Goal: Information Seeking & Learning: Find specific fact

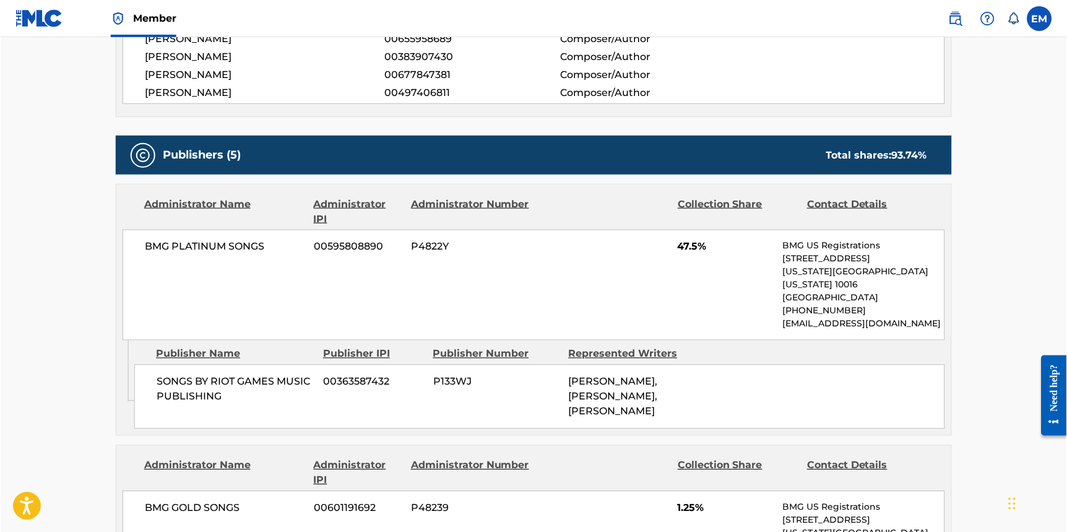
scroll to position [557, 0]
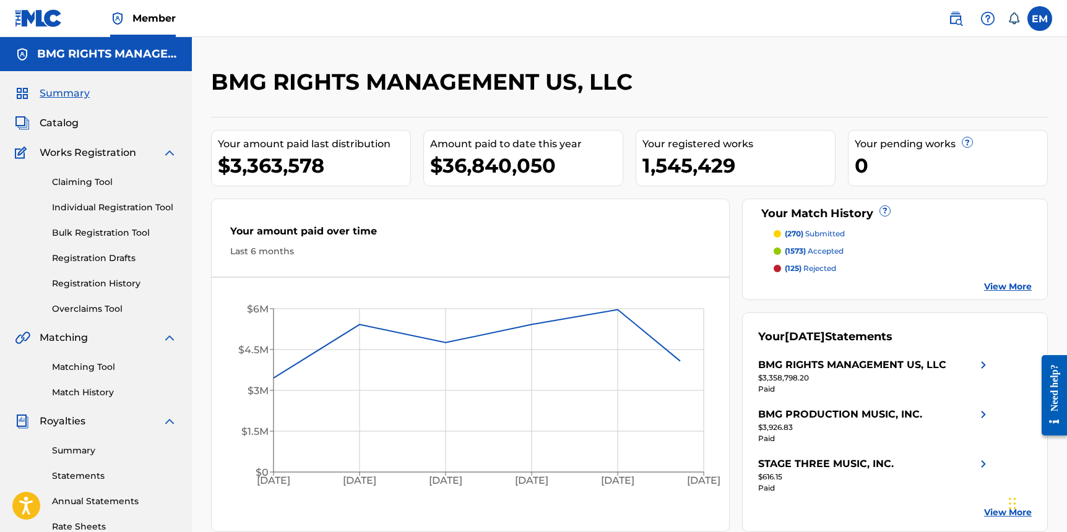
click at [946, 25] on link at bounding box center [955, 18] width 25 height 25
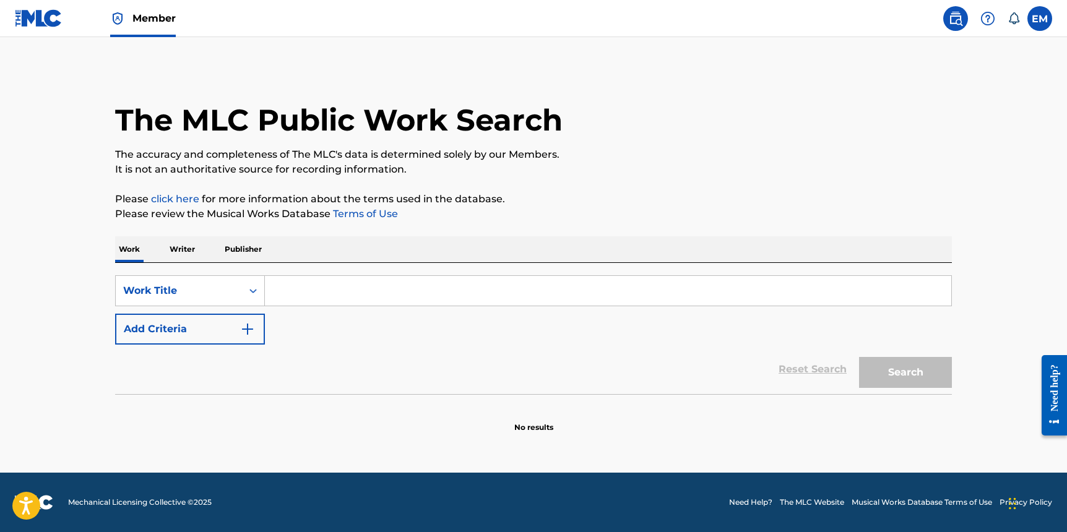
click at [521, 281] on input "Search Form" at bounding box center [608, 291] width 686 height 30
paste input "Renegade (We Never Run)"
type input "Renegade (We Never Run)"
click at [959, 368] on div "The MLC Public Work Search The accuracy and completeness of The MLC's data is d…" at bounding box center [533, 250] width 867 height 365
click at [904, 363] on button "Search" at bounding box center [905, 372] width 93 height 31
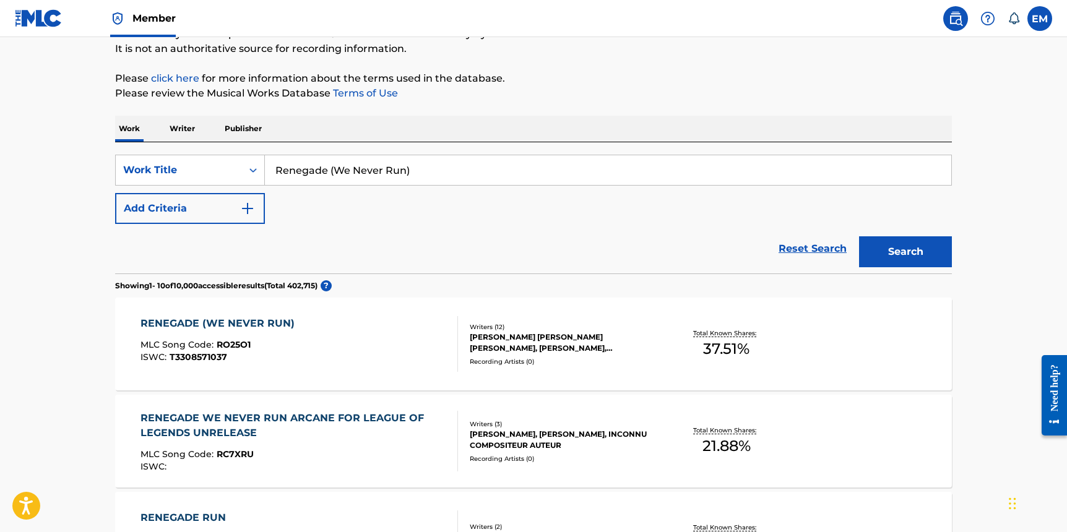
scroll to position [124, 0]
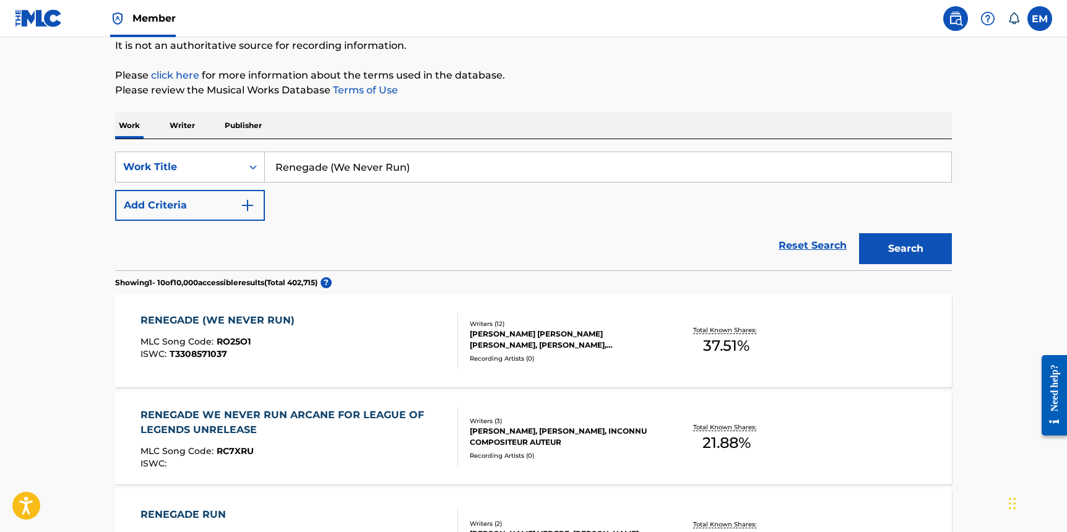
click at [322, 335] on div "RENEGADE (WE NEVER RUN) MLC Song Code : RO25O1 ISWC : T3308571037" at bounding box center [300, 341] width 318 height 56
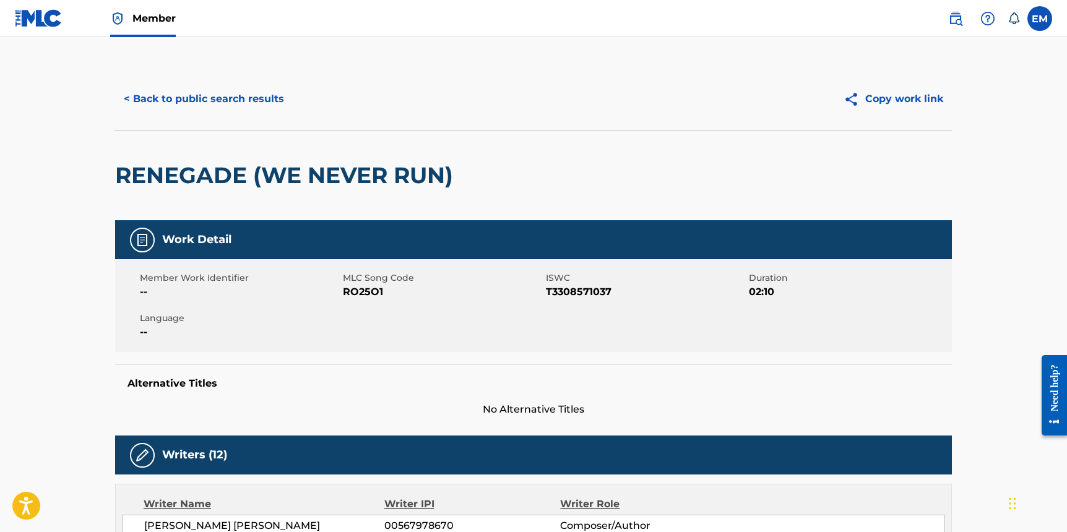
click at [264, 192] on div "RENEGADE (WE NEVER RUN)" at bounding box center [287, 176] width 344 height 90
click at [249, 181] on h2 "RENEGADE (WE NEVER RUN)" at bounding box center [287, 176] width 344 height 28
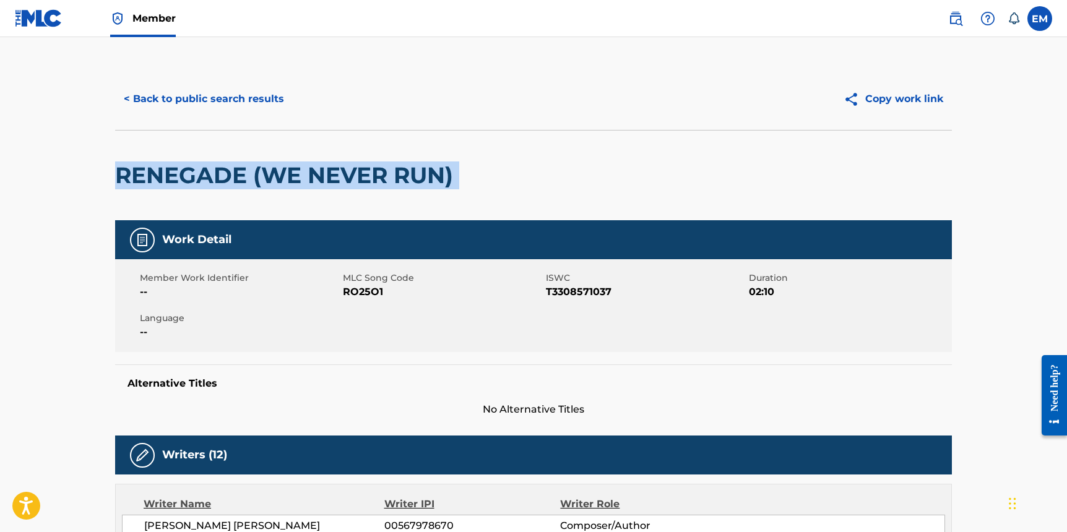
copy div "RENEGADE (WE NEVER RUN)"
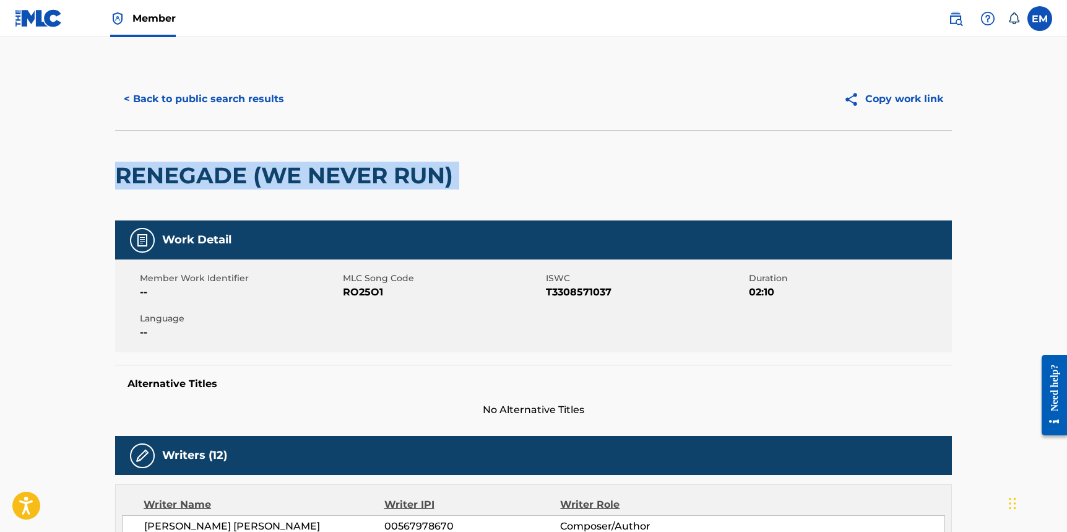
click at [178, 98] on button "< Back to public search results" at bounding box center [204, 99] width 178 height 31
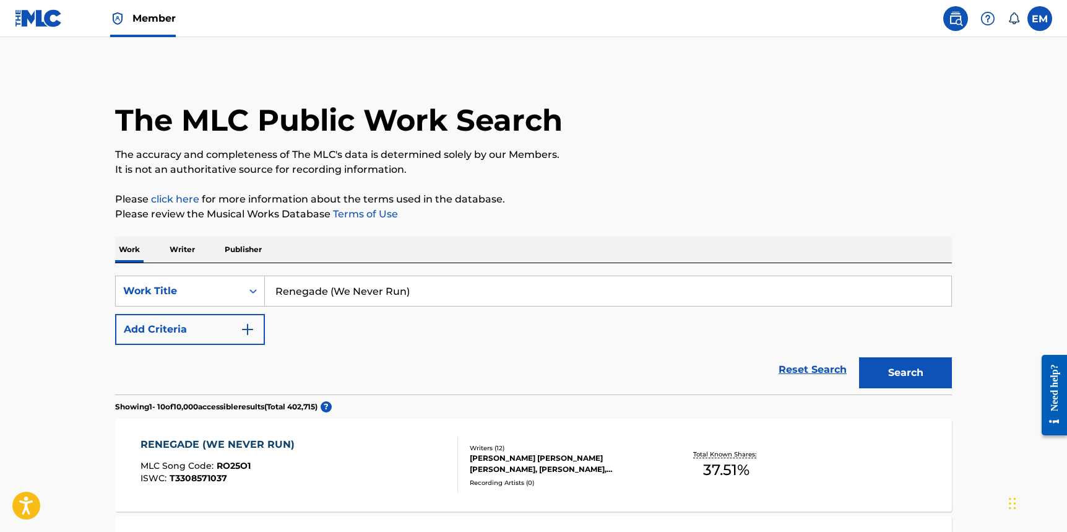
scroll to position [124, 0]
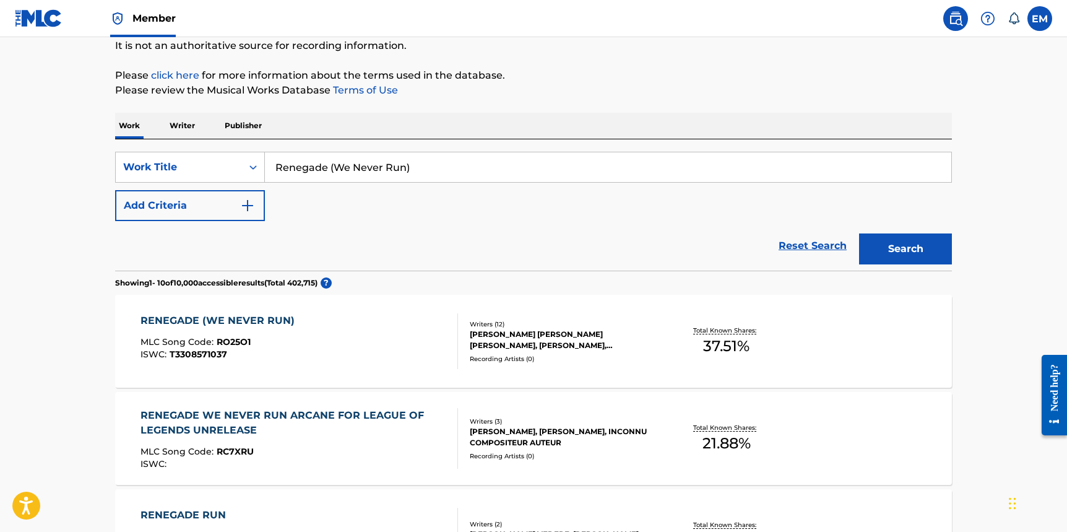
click at [326, 169] on input "Renegade (We Never Run)" at bounding box center [608, 167] width 686 height 30
click at [463, 181] on input "Renegade (We Never Run)" at bounding box center [608, 167] width 686 height 30
click at [433, 172] on input "Renegade (We Never Run)" at bounding box center [608, 167] width 686 height 30
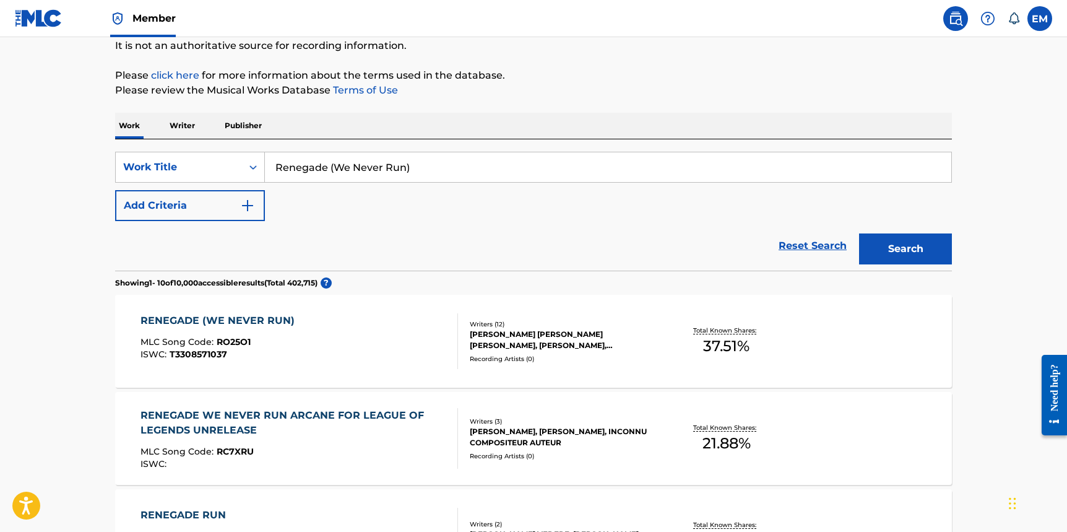
click at [433, 172] on input "Renegade (We Never Run)" at bounding box center [608, 167] width 686 height 30
paste input "What Have They Done to Us"
type input "What Have They Done to Us"
click at [911, 248] on button "Search" at bounding box center [905, 248] width 93 height 31
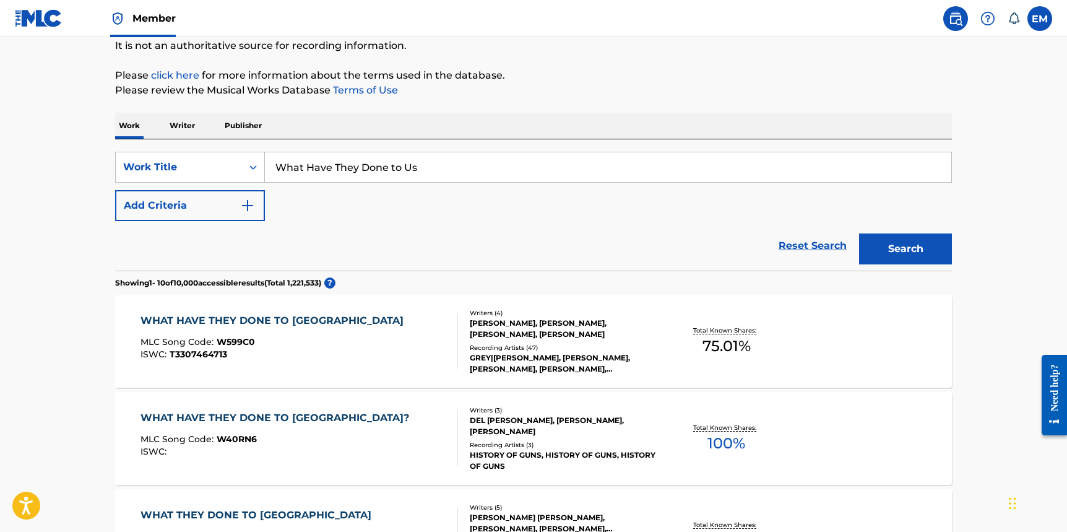
click at [304, 310] on div "WHAT HAVE THEY DONE TO US MLC Song Code : W599C0 ISWC : T3307464713 Writers ( 4…" at bounding box center [533, 341] width 837 height 93
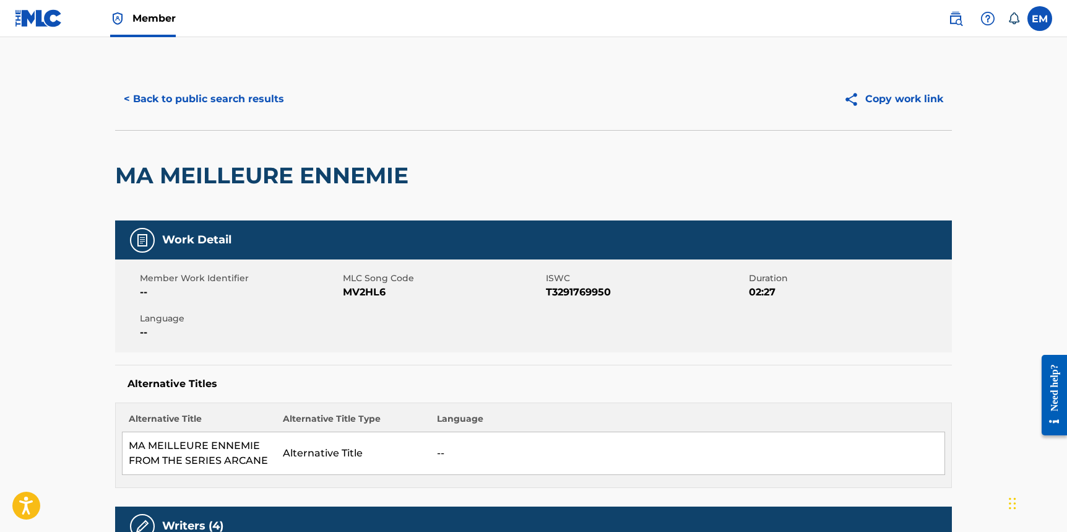
click at [171, 88] on button "< Back to public search results" at bounding box center [204, 99] width 178 height 31
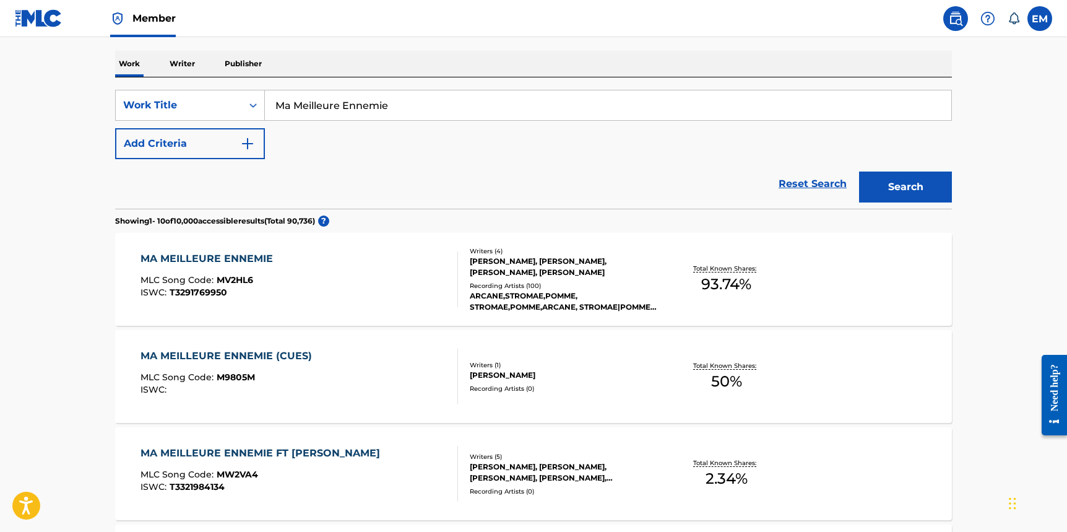
click at [317, 110] on input "Ma Meilleure Ennemie" at bounding box center [608, 105] width 686 height 30
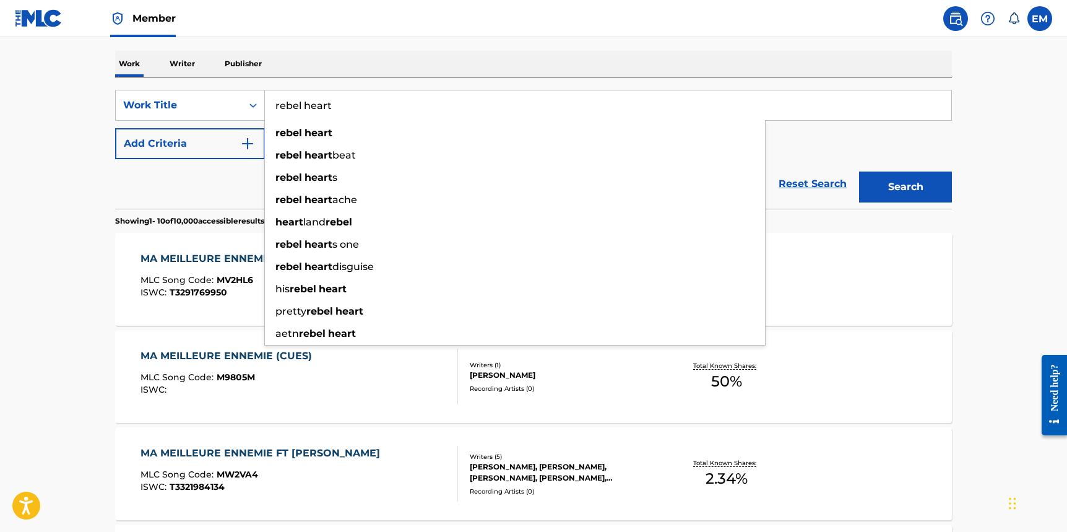
type input "rebel heart"
click at [859, 171] on button "Search" at bounding box center [905, 186] width 93 height 31
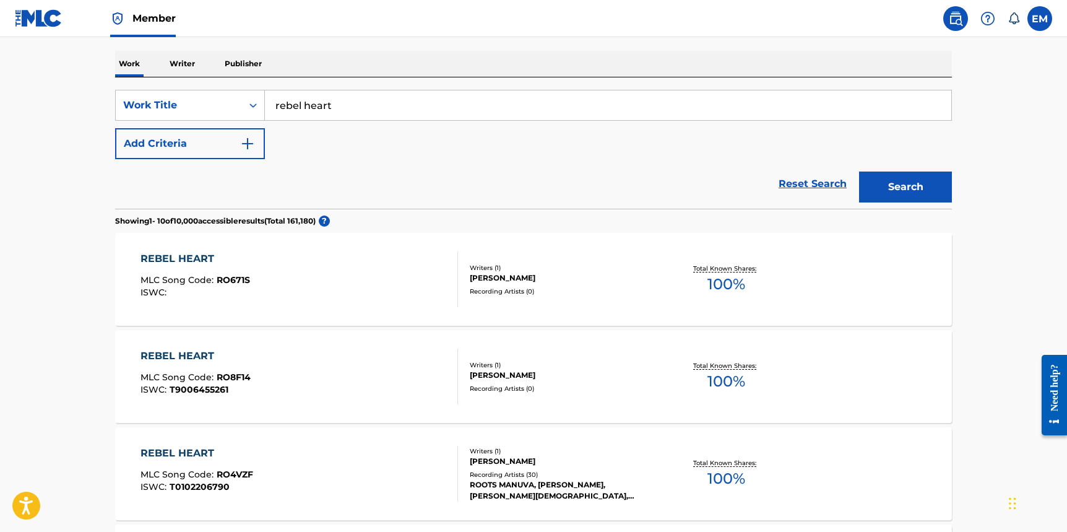
click at [235, 150] on button "Add Criteria" at bounding box center [190, 143] width 150 height 31
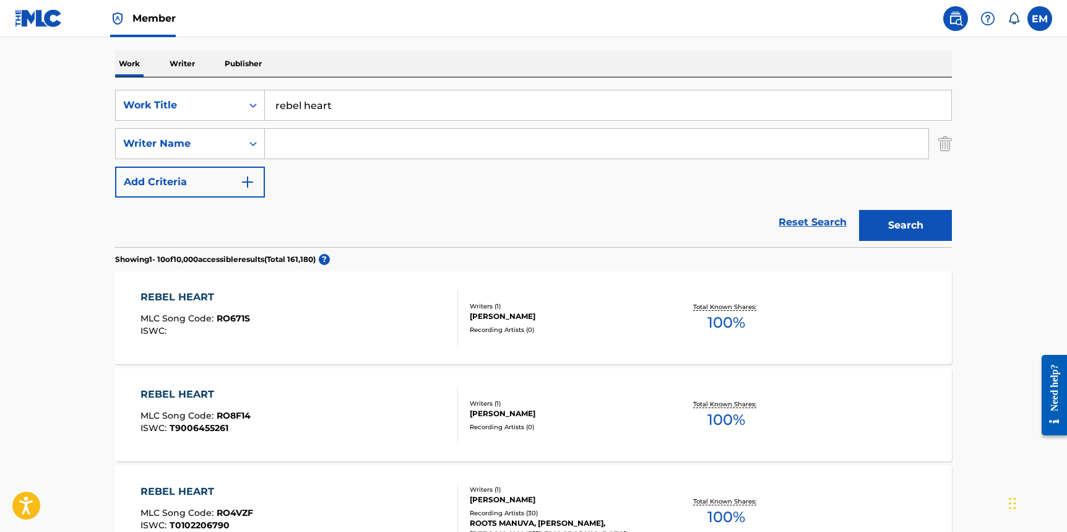
click at [336, 152] on input "Search Form" at bounding box center [597, 144] width 664 height 30
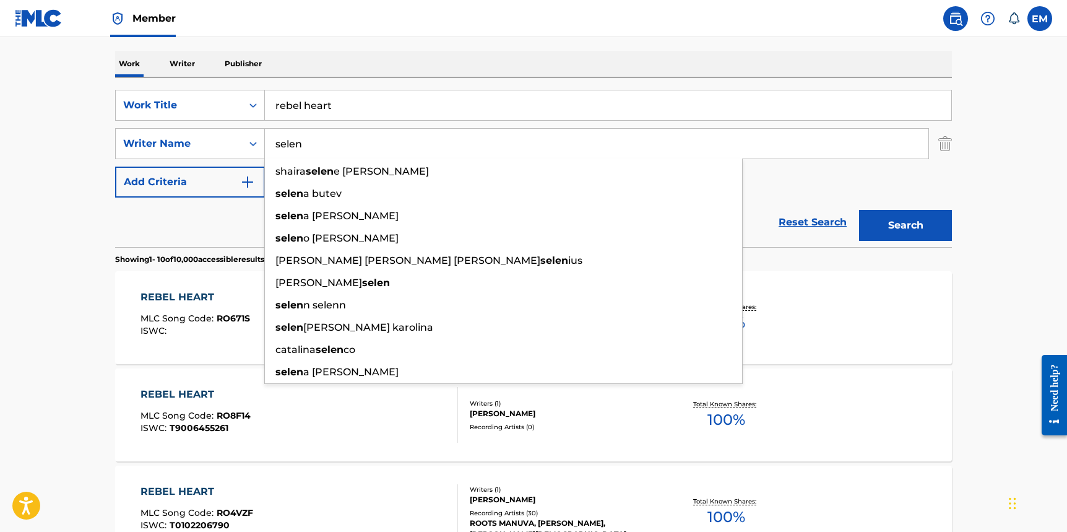
type input "selen"
click at [859, 210] on button "Search" at bounding box center [905, 225] width 93 height 31
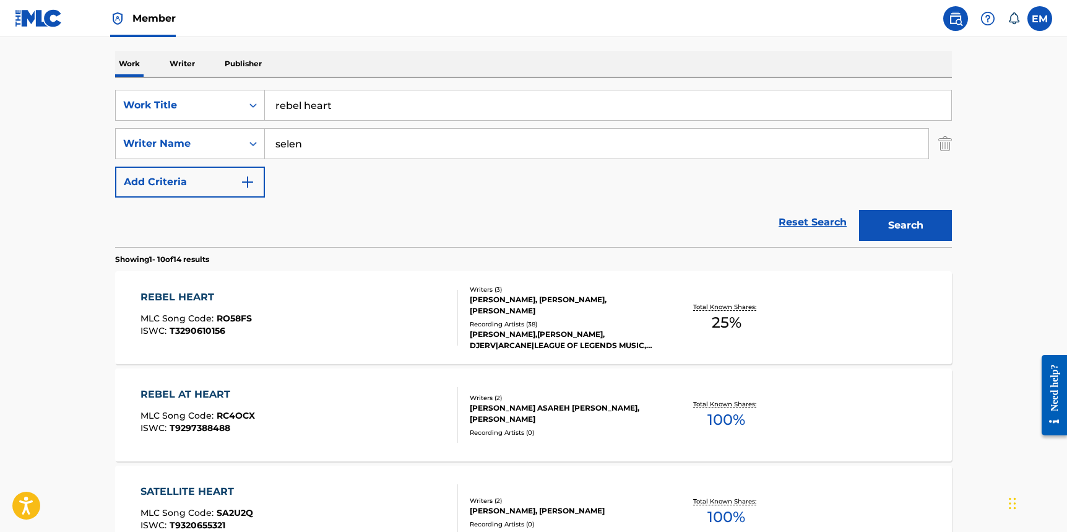
click at [346, 320] on div "REBEL HEART MLC Song Code : RO58FS ISWC : T3290610156" at bounding box center [300, 318] width 318 height 56
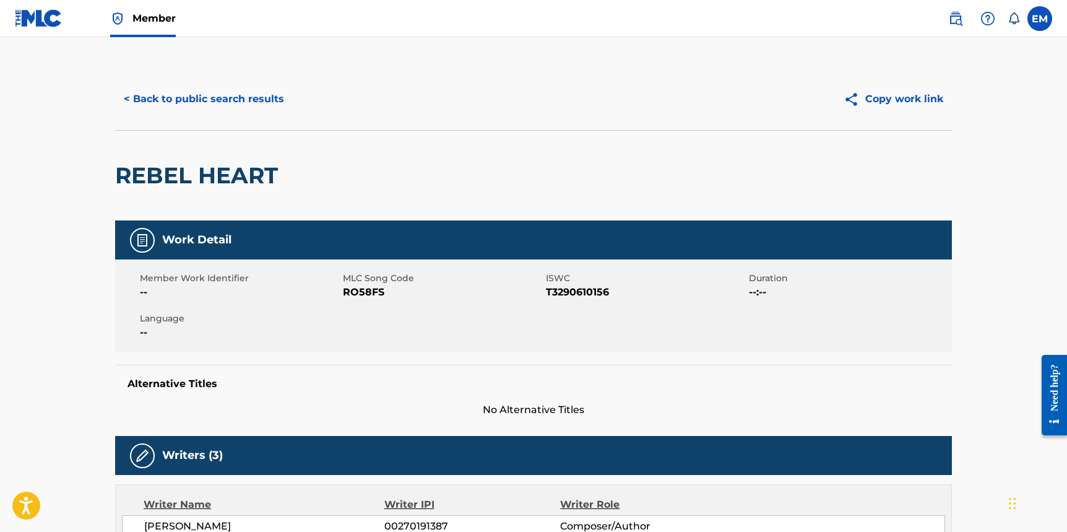
click at [366, 300] on div "Member Work Identifier -- MLC Song Code RO58FS ISWC T3290610156 Duration --:-- …" at bounding box center [533, 305] width 837 height 93
click at [365, 293] on span "RO58FS" at bounding box center [443, 292] width 200 height 15
copy span "RO58FS"
click at [178, 100] on button "< Back to public search results" at bounding box center [204, 99] width 178 height 31
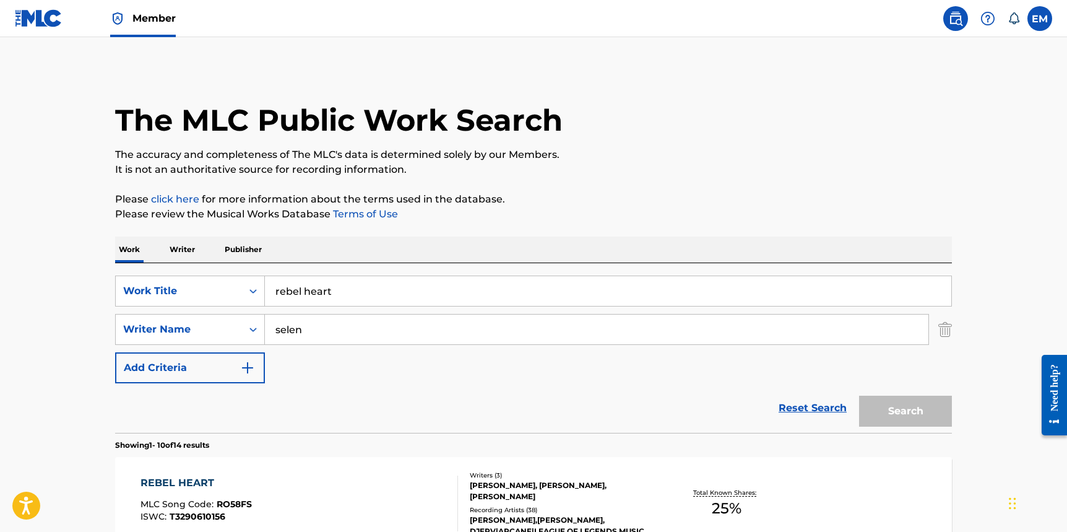
scroll to position [186, 0]
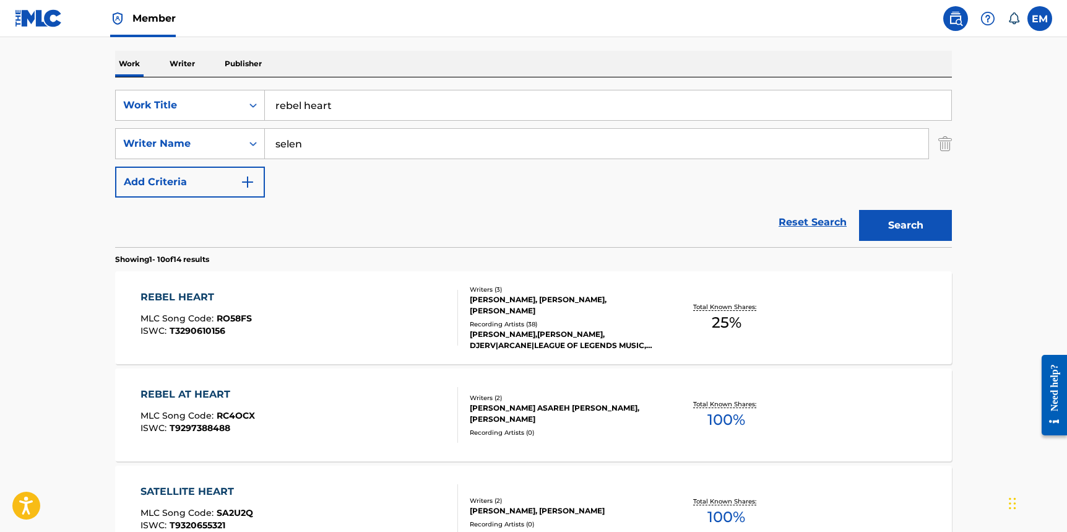
click at [360, 119] on input "rebel heart" at bounding box center [608, 105] width 686 height 30
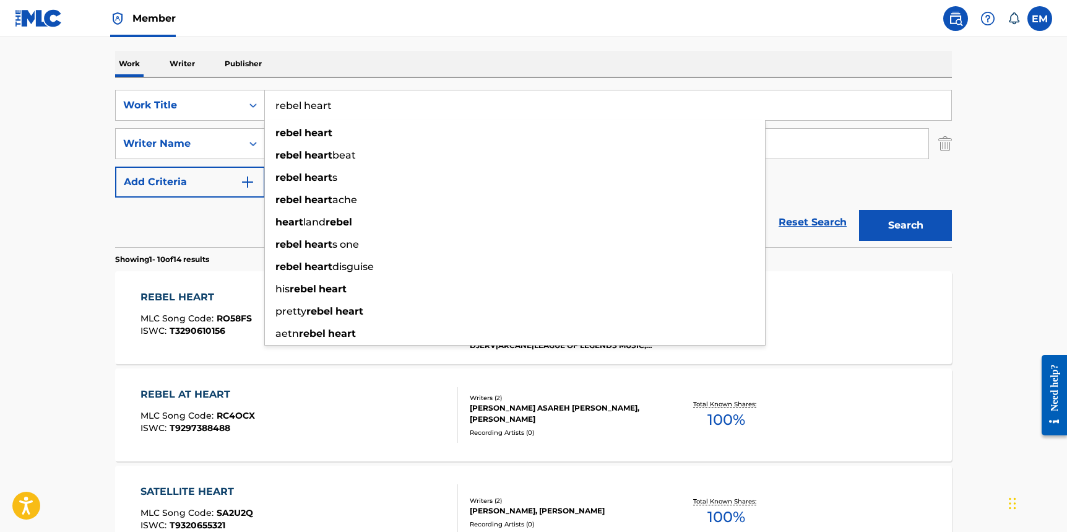
paste input "Ma Meilleure Ennemie"
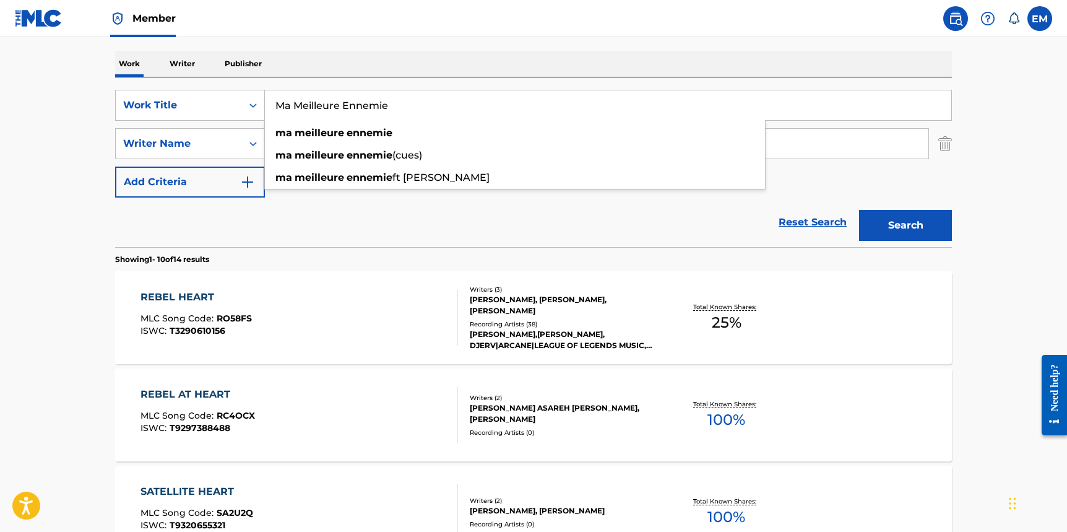
type input "Ma Meilleure Ennemie"
click at [901, 240] on button "Search" at bounding box center [905, 225] width 93 height 31
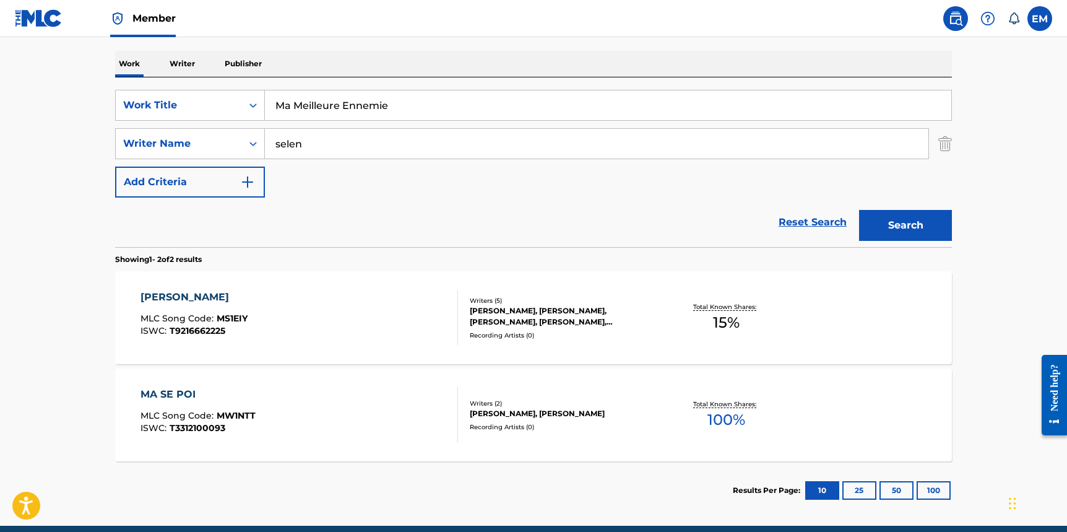
click at [333, 129] on input "selen" at bounding box center [597, 144] width 664 height 30
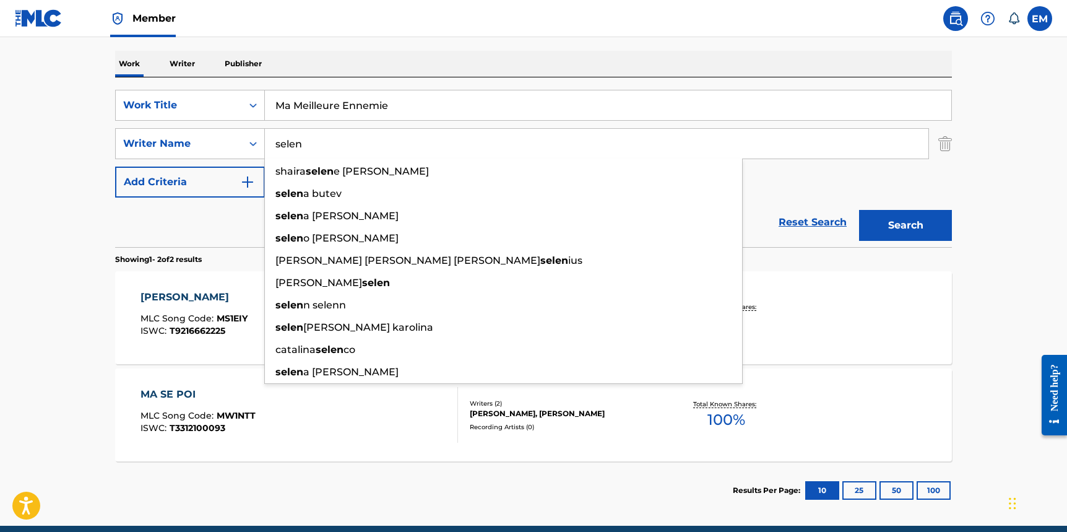
click at [333, 132] on input "selen" at bounding box center [597, 144] width 664 height 30
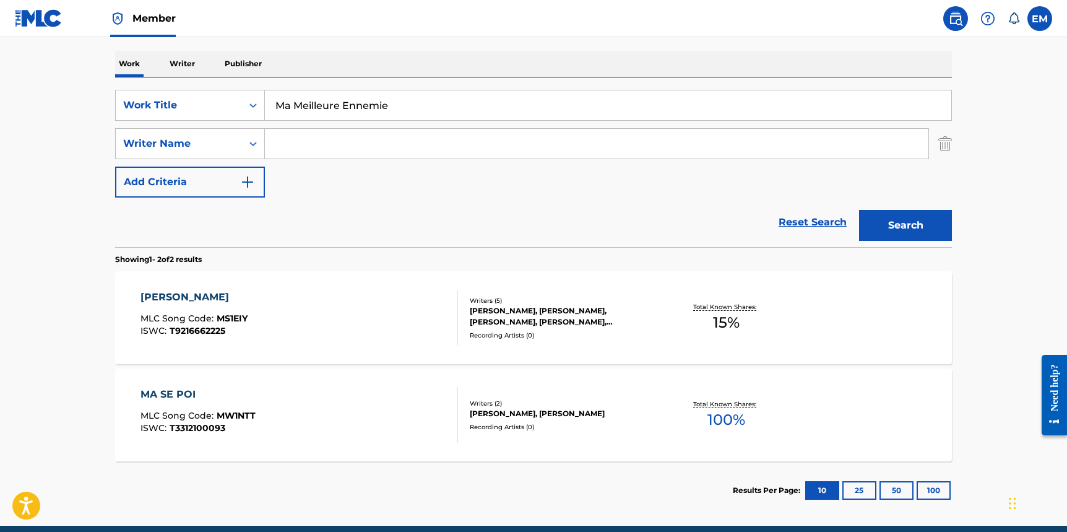
click at [411, 212] on div "Reset Search Search" at bounding box center [533, 222] width 837 height 50
click at [893, 226] on button "Search" at bounding box center [905, 225] width 93 height 31
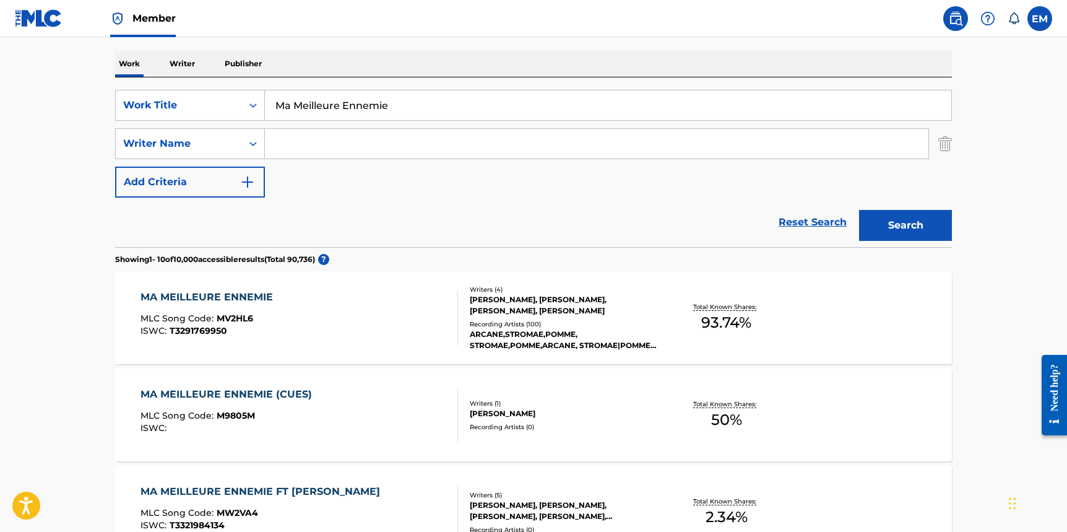
click at [340, 313] on div "MA MEILLEURE ENNEMIE MLC Song Code : MV2HL6 ISWC : T3291769950" at bounding box center [300, 318] width 318 height 56
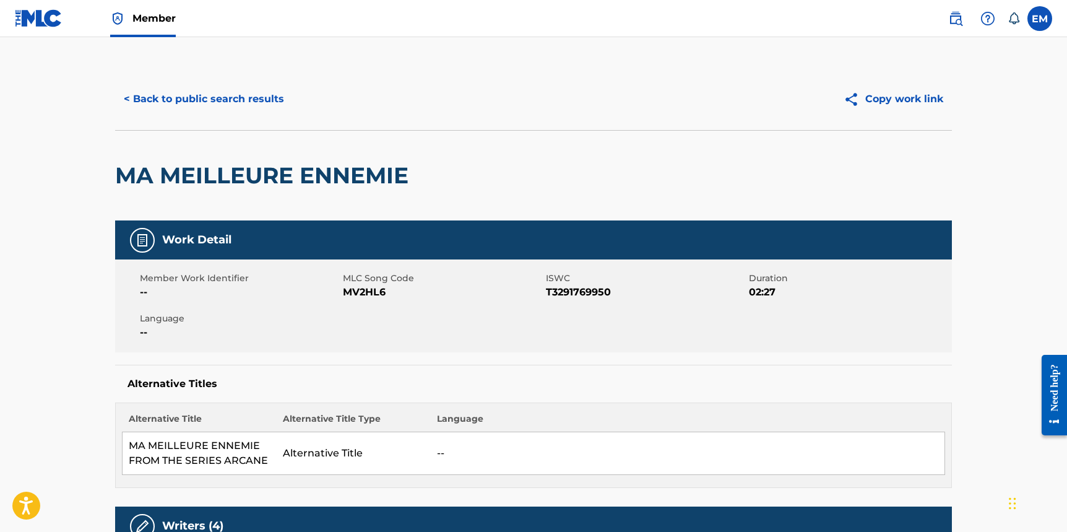
click at [359, 283] on span "MLC Song Code" at bounding box center [443, 278] width 200 height 13
click at [359, 290] on span "MV2HL6" at bounding box center [443, 292] width 200 height 15
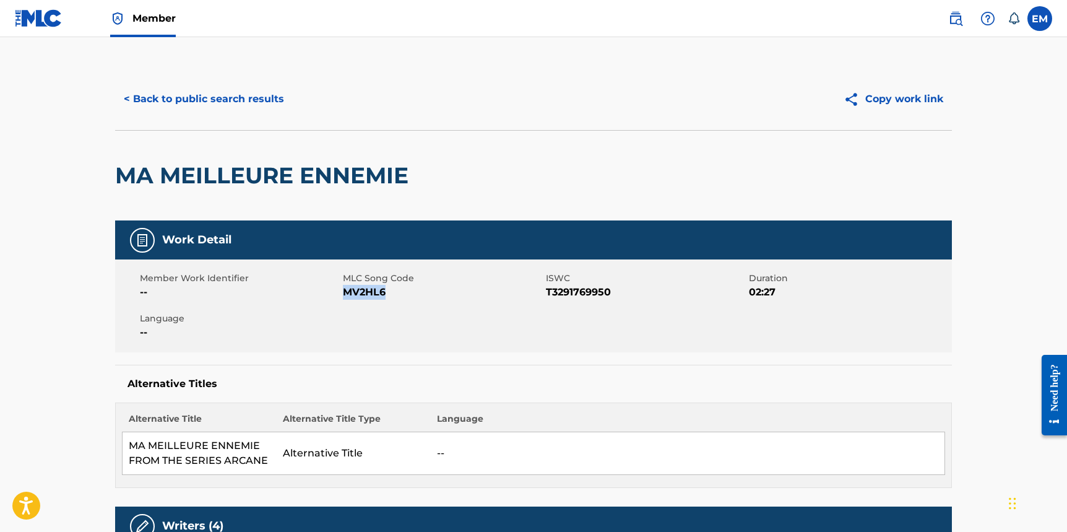
copy span "MV2HL6"
drag, startPoint x: 191, startPoint y: 120, endPoint x: 196, endPoint y: 95, distance: 25.2
click at [191, 118] on div "< Back to public search results Copy work link" at bounding box center [533, 99] width 837 height 62
click at [197, 92] on button "< Back to public search results" at bounding box center [204, 99] width 178 height 31
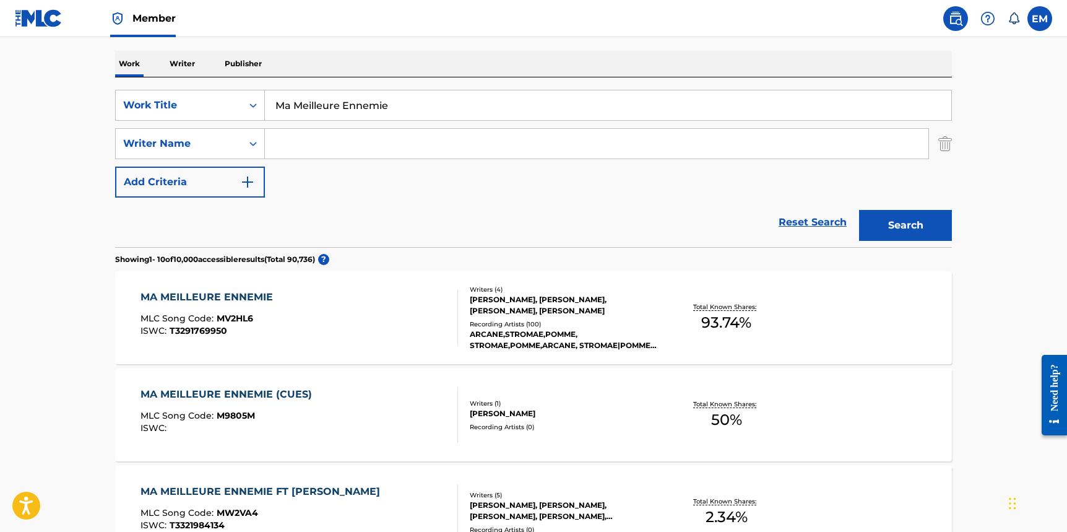
click at [355, 116] on input "Ma Meilleure Ennemie" at bounding box center [608, 105] width 686 height 30
click at [356, 113] on input "Ma Meilleure Ennemie" at bounding box center [608, 105] width 686 height 30
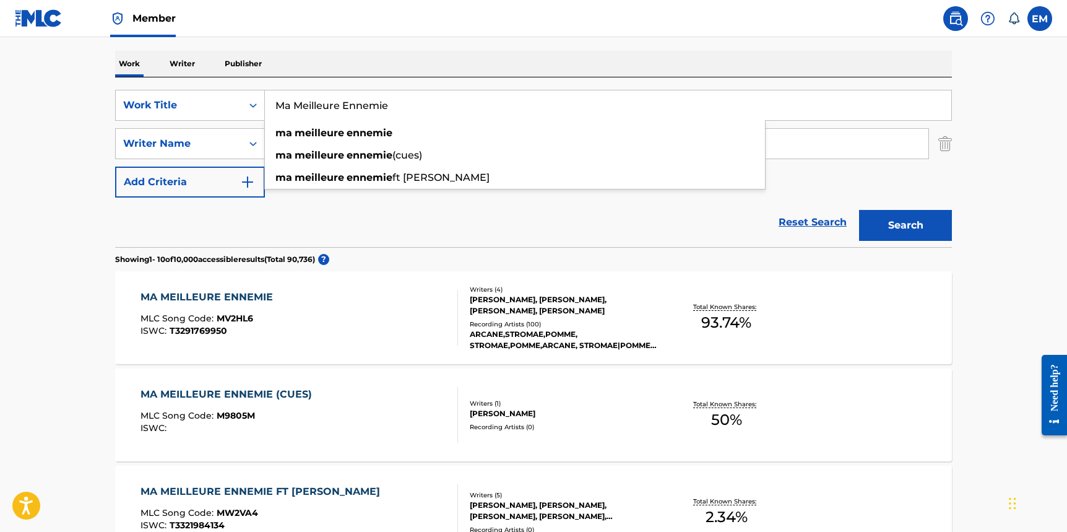
paste input "Renegade (We Never Run)"
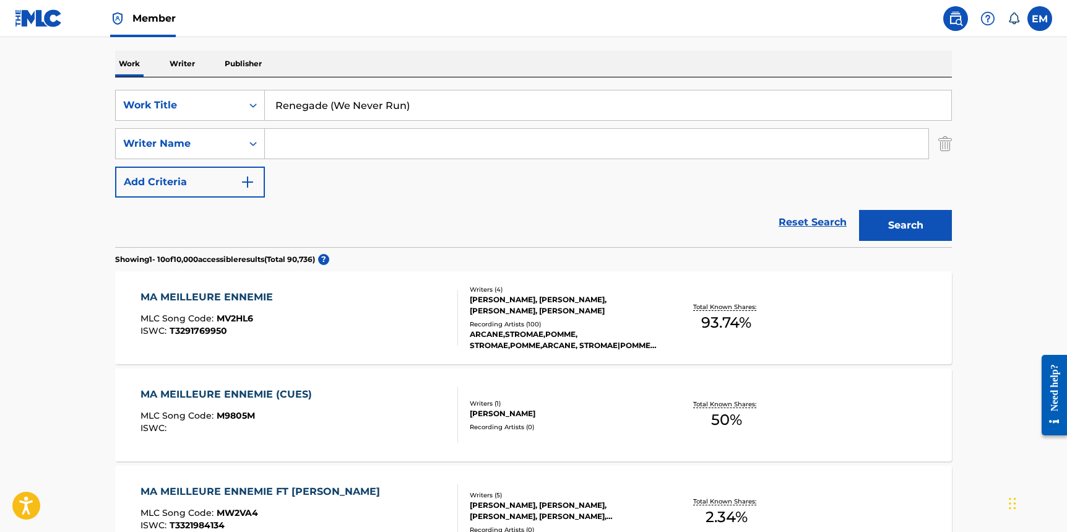
type input "Renegade (We Never Run)"
click at [898, 220] on button "Search" at bounding box center [905, 225] width 93 height 31
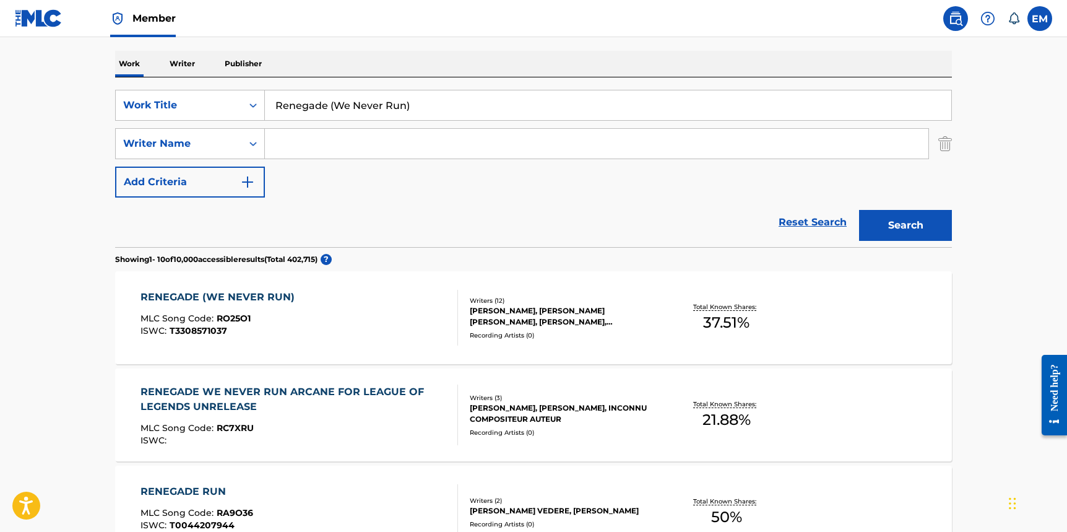
click at [306, 305] on div "RENEGADE (WE NEVER RUN) MLC Song Code : RO25O1 ISWC : T3308571037" at bounding box center [300, 318] width 318 height 56
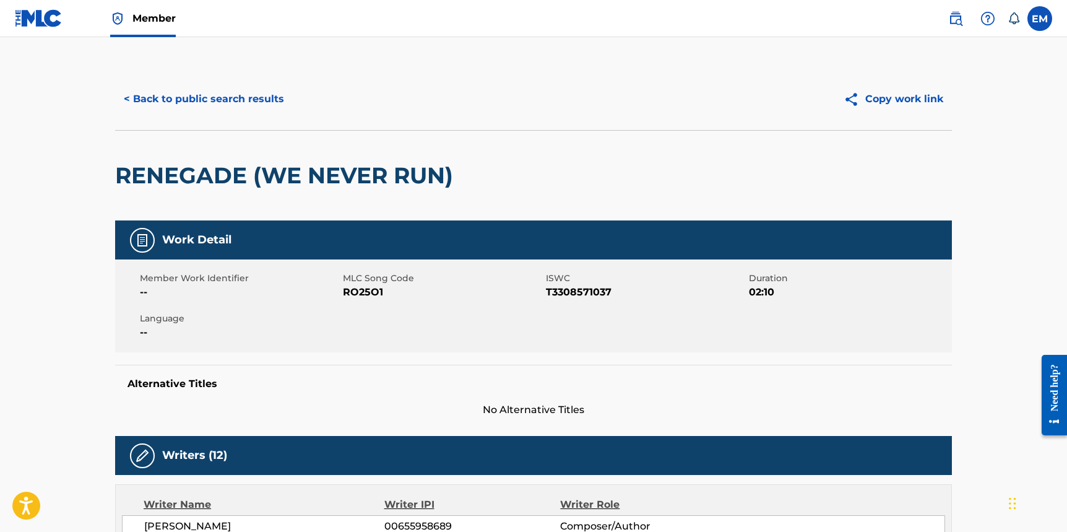
click at [363, 290] on span "RO25O1" at bounding box center [443, 292] width 200 height 15
copy span "RO25O1"
click at [201, 100] on button "< Back to public search results" at bounding box center [204, 99] width 178 height 31
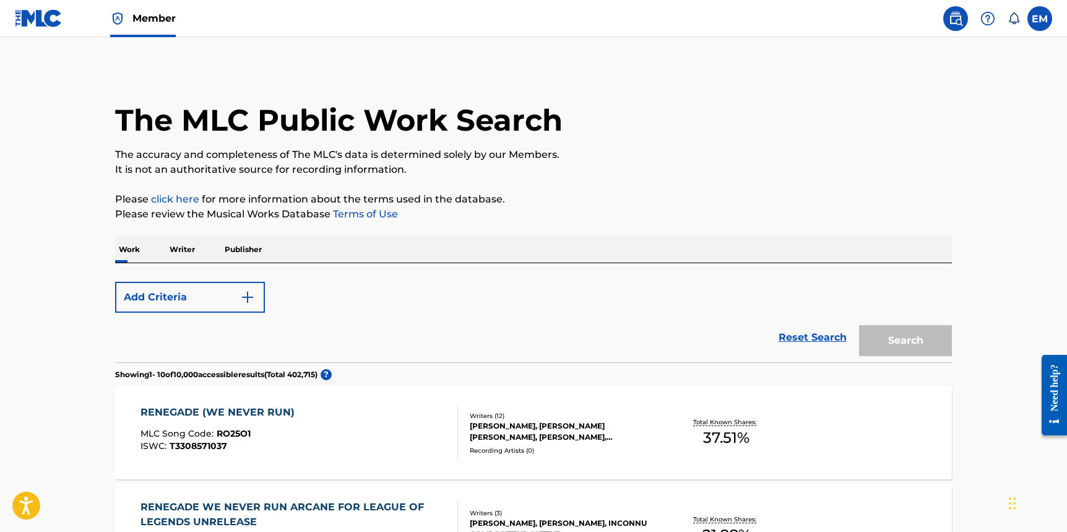
scroll to position [186, 0]
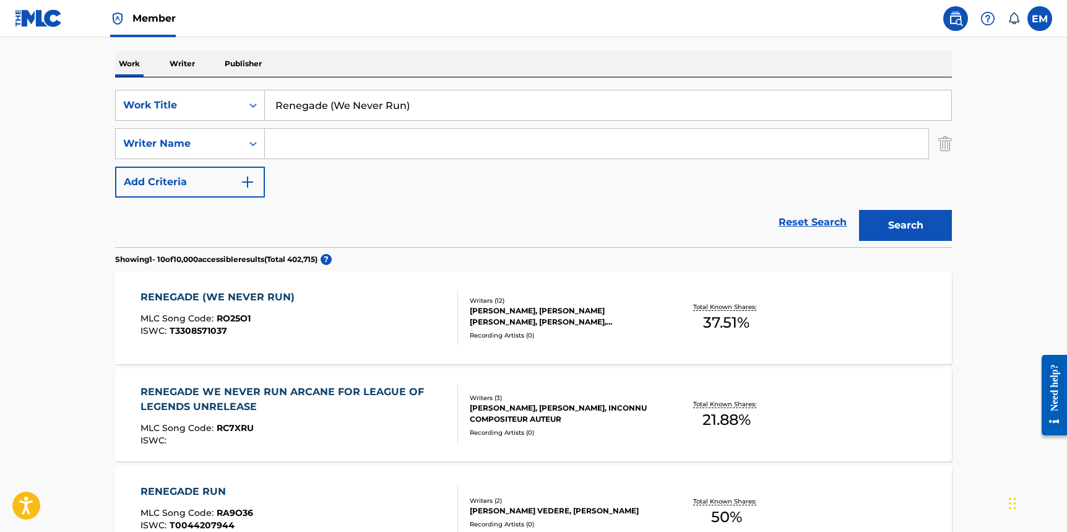
click at [298, 115] on input "Renegade (We Never Run)" at bounding box center [608, 105] width 686 height 30
click at [298, 113] on input "Renegade (We Never Run)" at bounding box center [608, 105] width 686 height 30
paste input "What Have They Done to Us"
type input "What Have They Done to Us"
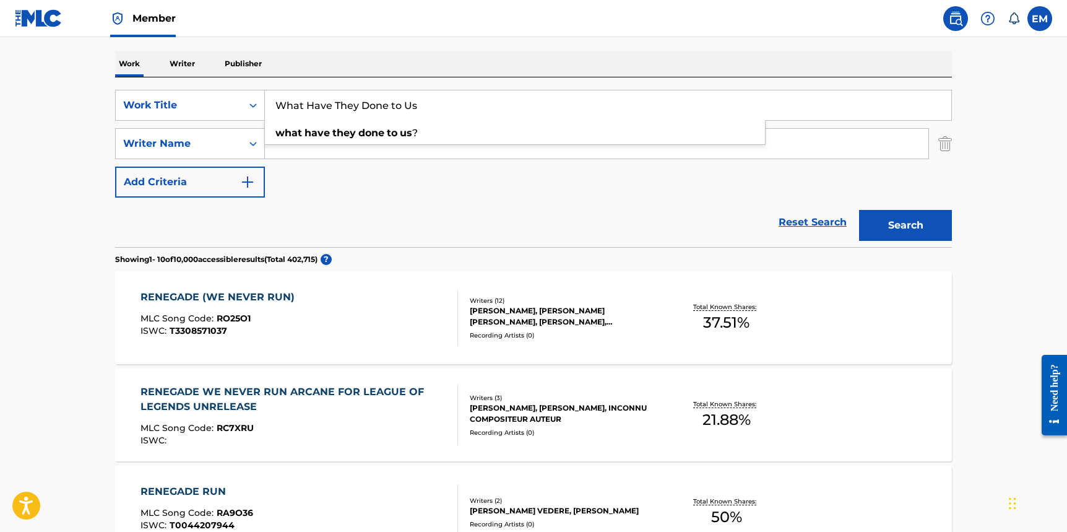
click at [882, 229] on button "Search" at bounding box center [905, 225] width 93 height 31
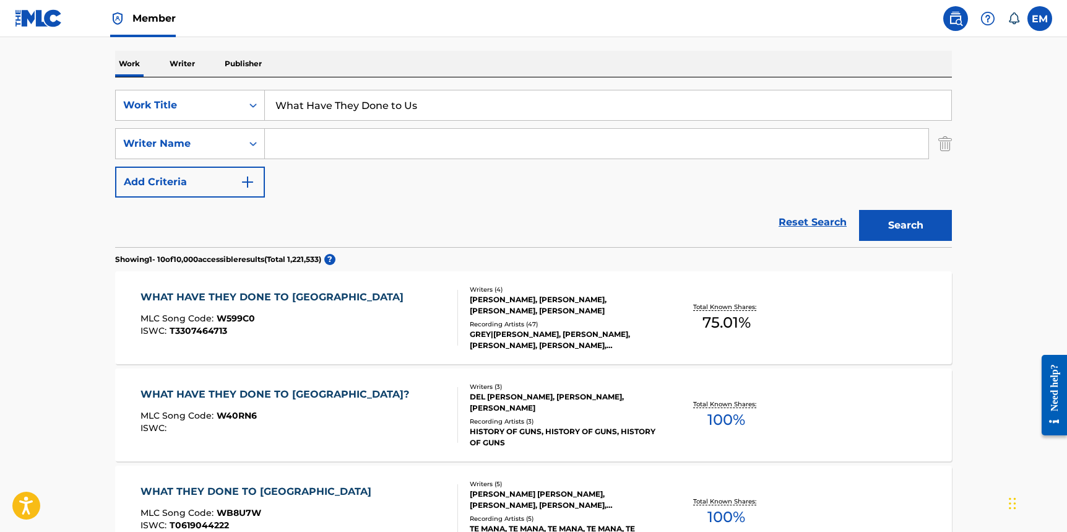
click at [362, 326] on div "WHAT HAVE THEY DONE TO US MLC Song Code : W599C0 ISWC : T3307464713" at bounding box center [300, 318] width 318 height 56
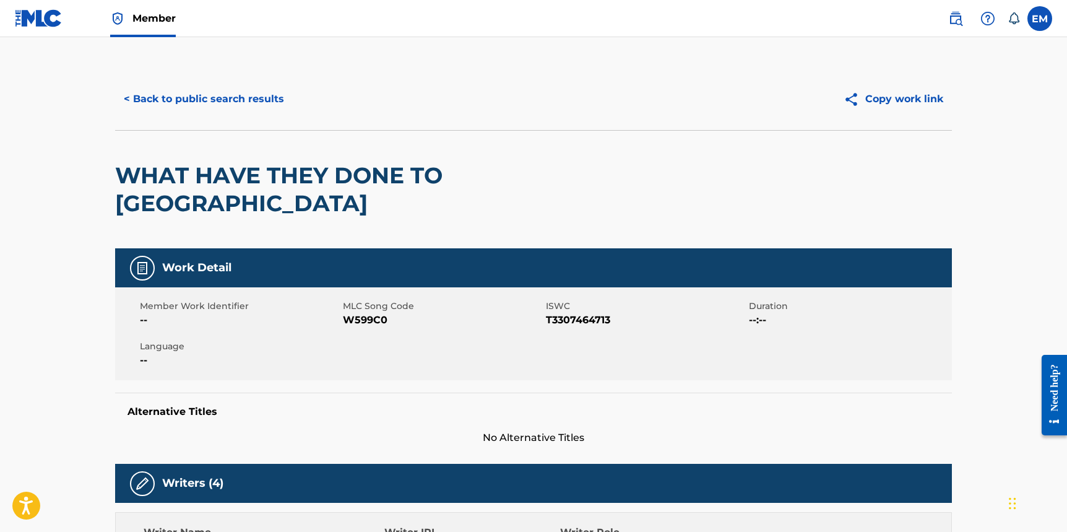
click at [366, 313] on span "W599C0" at bounding box center [443, 320] width 200 height 15
copy span "W599C0"
